Goal: Transaction & Acquisition: Book appointment/travel/reservation

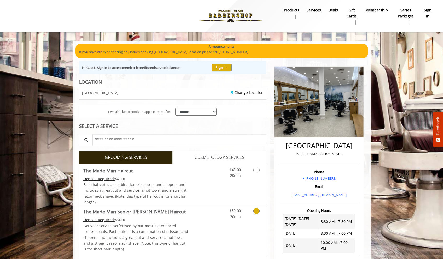
click at [258, 212] on icon "Grooming services" at bounding box center [256, 211] width 6 height 6
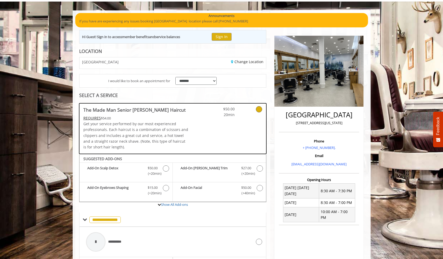
scroll to position [106, 0]
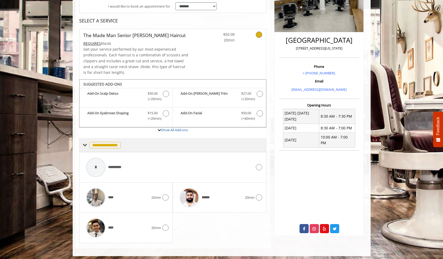
click at [85, 143] on span at bounding box center [85, 145] width 5 height 5
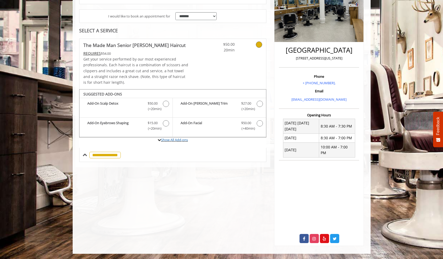
scroll to position [88, 0]
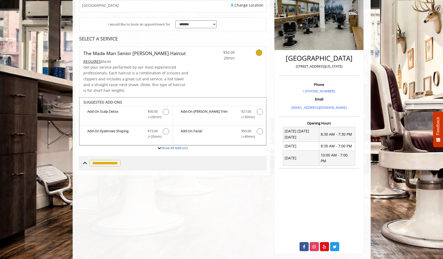
click at [86, 163] on span at bounding box center [85, 163] width 5 height 5
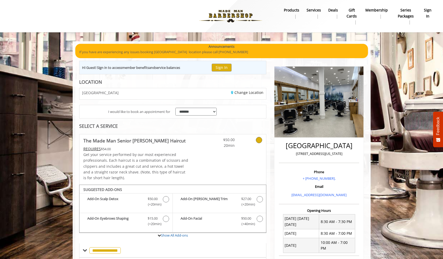
scroll to position [106, 0]
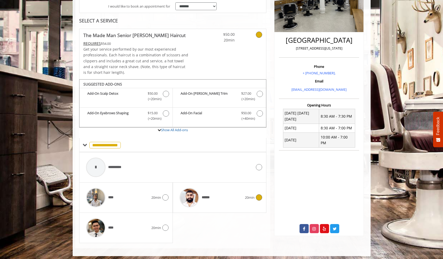
click at [235, 200] on div "******" at bounding box center [211, 197] width 68 height 25
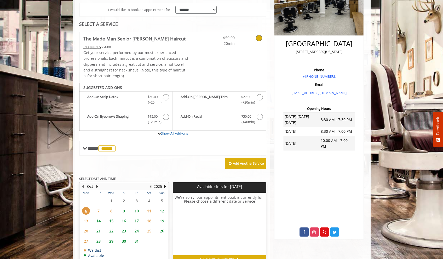
scroll to position [130, 0]
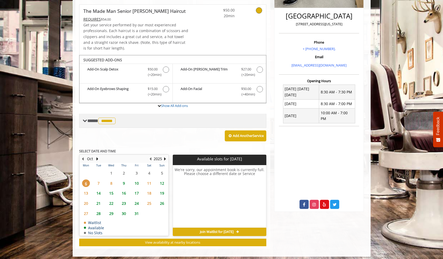
click at [87, 119] on span "**** ****** ********" at bounding box center [102, 121] width 30 height 5
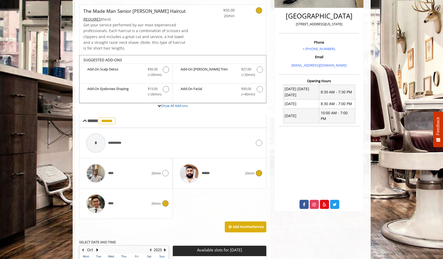
click at [106, 203] on div at bounding box center [95, 203] width 25 height 25
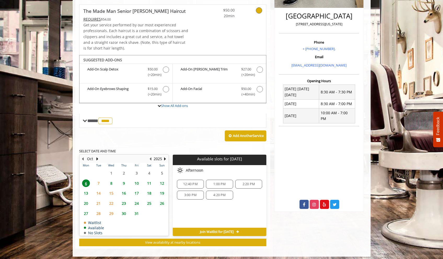
click at [111, 181] on span "8" at bounding box center [111, 184] width 8 height 8
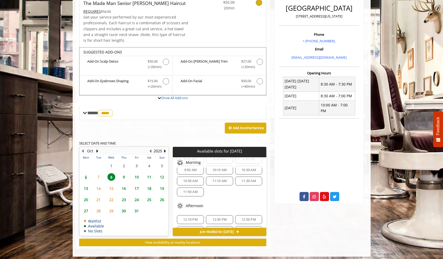
scroll to position [29, 0]
click at [98, 175] on span "7" at bounding box center [99, 177] width 8 height 8
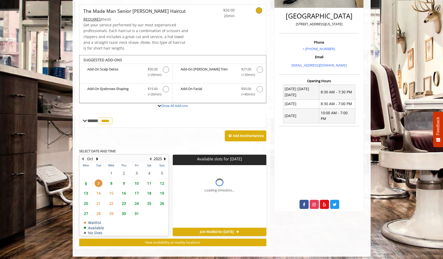
scroll to position [0, 0]
click at [111, 183] on span "8" at bounding box center [111, 184] width 8 height 8
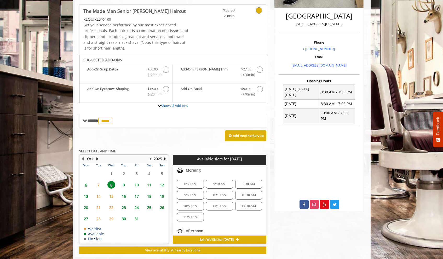
scroll to position [37, 0]
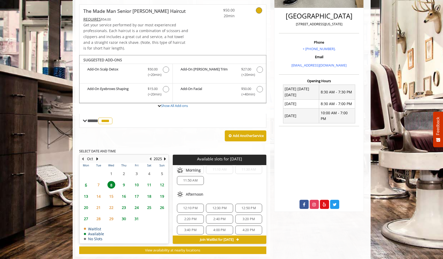
click at [188, 206] on span "12:10 PM" at bounding box center [190, 208] width 14 height 4
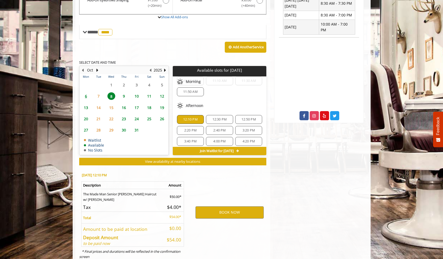
scroll to position [231, 0]
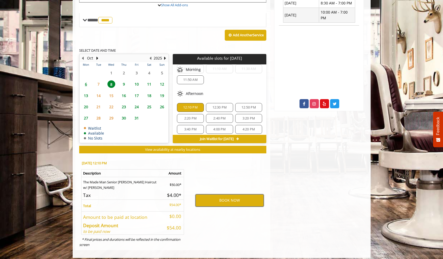
click at [227, 198] on button "BOOK NOW" at bounding box center [229, 201] width 68 height 12
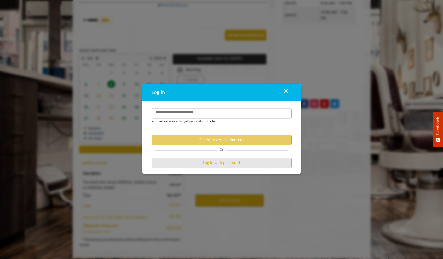
click at [220, 164] on button "Log in with password" at bounding box center [222, 163] width 140 height 10
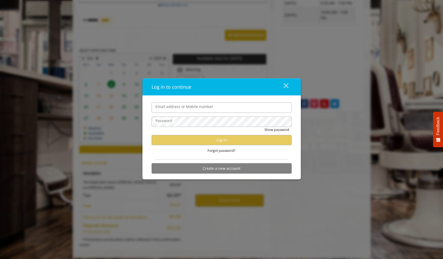
click at [171, 106] on input "Email address or Mobile number" at bounding box center [222, 107] width 140 height 10
click at [173, 117] on div "Password" at bounding box center [222, 121] width 140 height 10
click at [169, 111] on input "Email address or Mobile number" at bounding box center [222, 107] width 140 height 10
click at [172, 113] on input "Email address or Mobile number" at bounding box center [222, 107] width 140 height 10
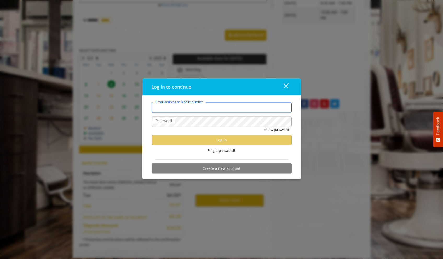
click at [176, 111] on input "Email address or Mobile number" at bounding box center [222, 107] width 140 height 10
click at [284, 87] on div "close" at bounding box center [282, 87] width 10 height 8
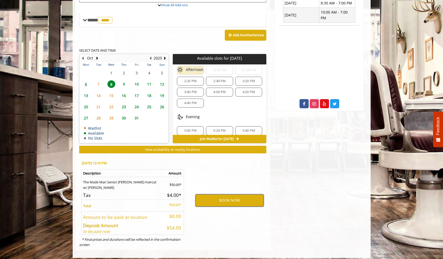
click at [231, 197] on button "BOOK NOW" at bounding box center [229, 201] width 68 height 12
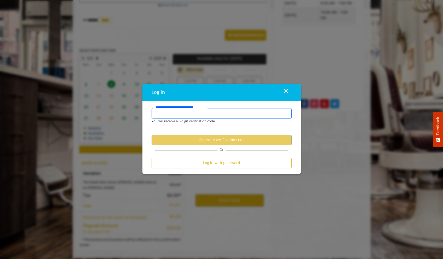
click at [191, 111] on input "**********" at bounding box center [222, 113] width 140 height 10
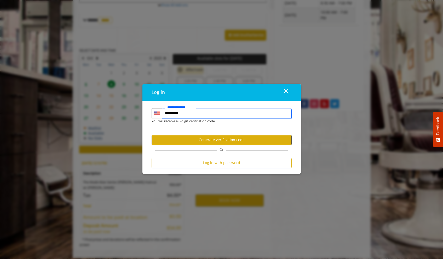
type input "**********"
click at [220, 139] on button "Generate verification code" at bounding box center [222, 140] width 140 height 10
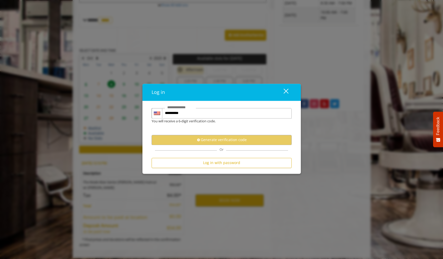
scroll to position [0, 0]
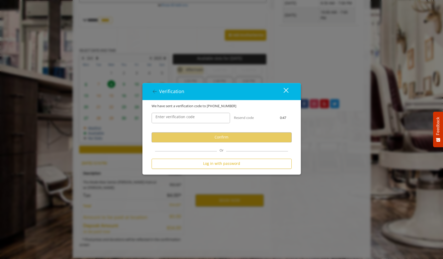
click at [181, 116] on label "Enter verification code" at bounding box center [175, 117] width 44 height 6
click at [181, 116] on input "Enter verification code" at bounding box center [191, 118] width 78 height 10
click at [193, 117] on input "Enter verification code" at bounding box center [191, 118] width 78 height 10
click at [168, 119] on input "Enter verification code" at bounding box center [191, 118] width 78 height 10
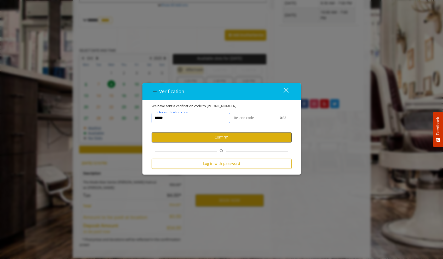
type input "******"
click at [208, 139] on button "Confirm" at bounding box center [222, 137] width 140 height 10
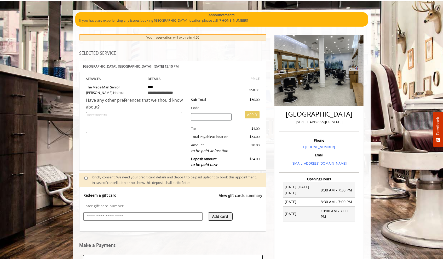
scroll to position [111, 0]
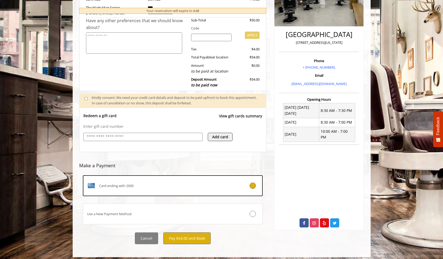
click at [187, 234] on button "Pay $54.00 and Book" at bounding box center [186, 239] width 47 height 12
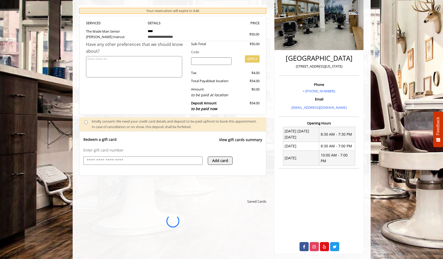
scroll to position [0, 0]
